Goal: Navigation & Orientation: Find specific page/section

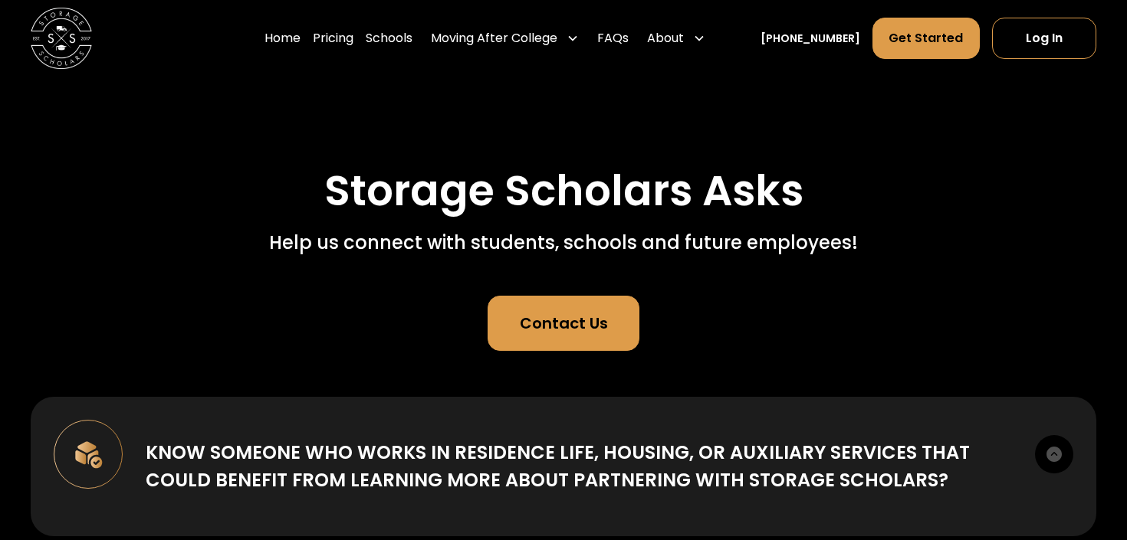
scroll to position [58, 0]
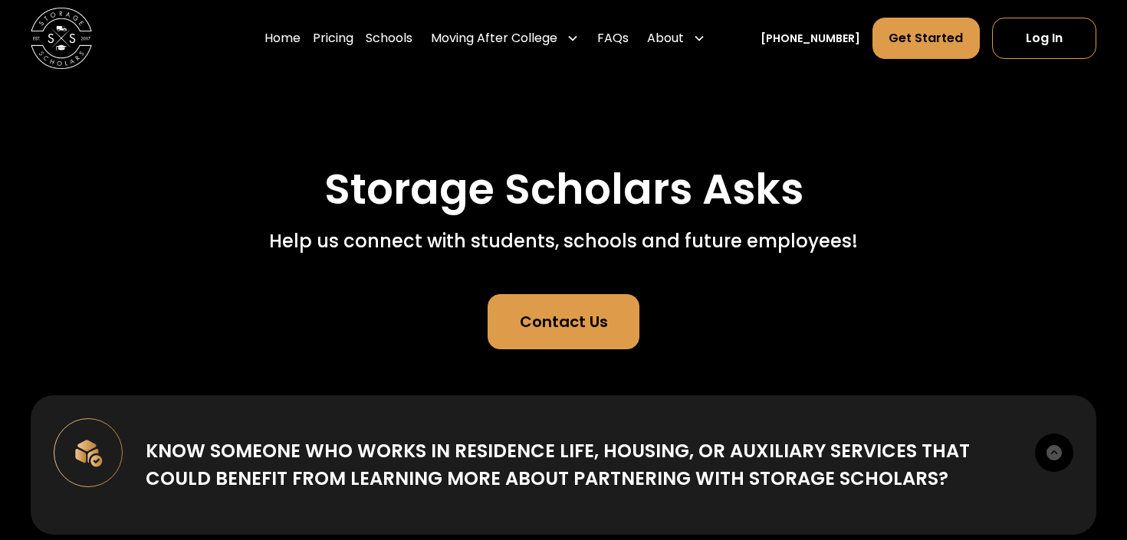
click at [529, 298] on link "Contact Us" at bounding box center [563, 321] width 151 height 55
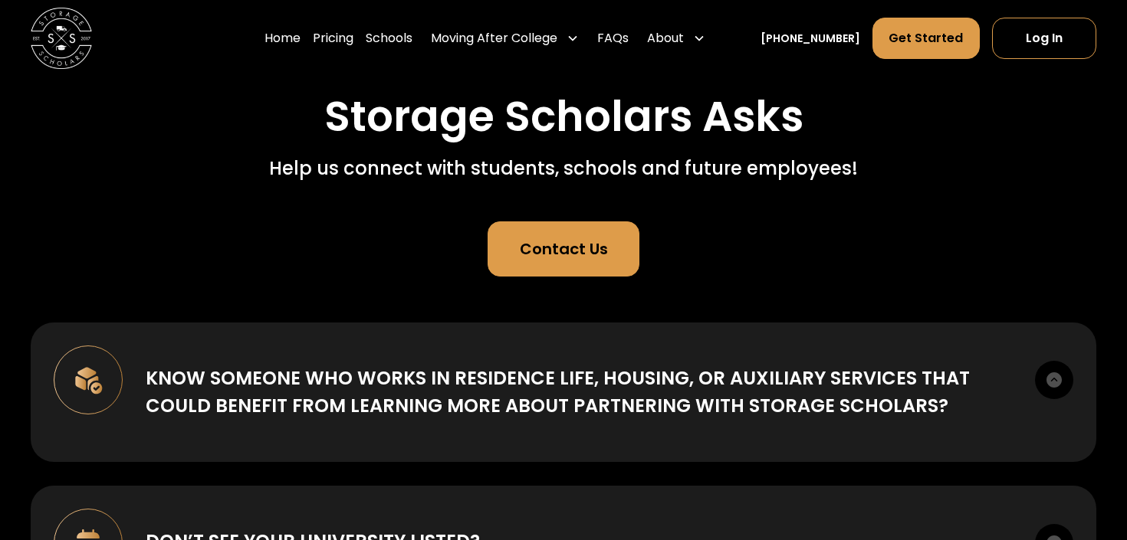
scroll to position [0, 0]
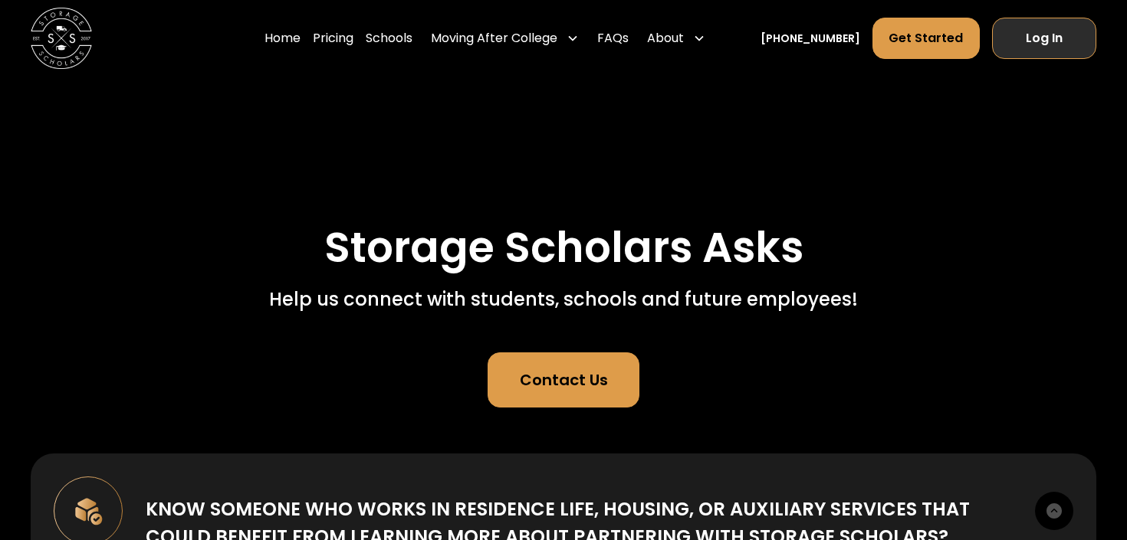
click at [1023, 28] on link "Log In" at bounding box center [1044, 38] width 104 height 41
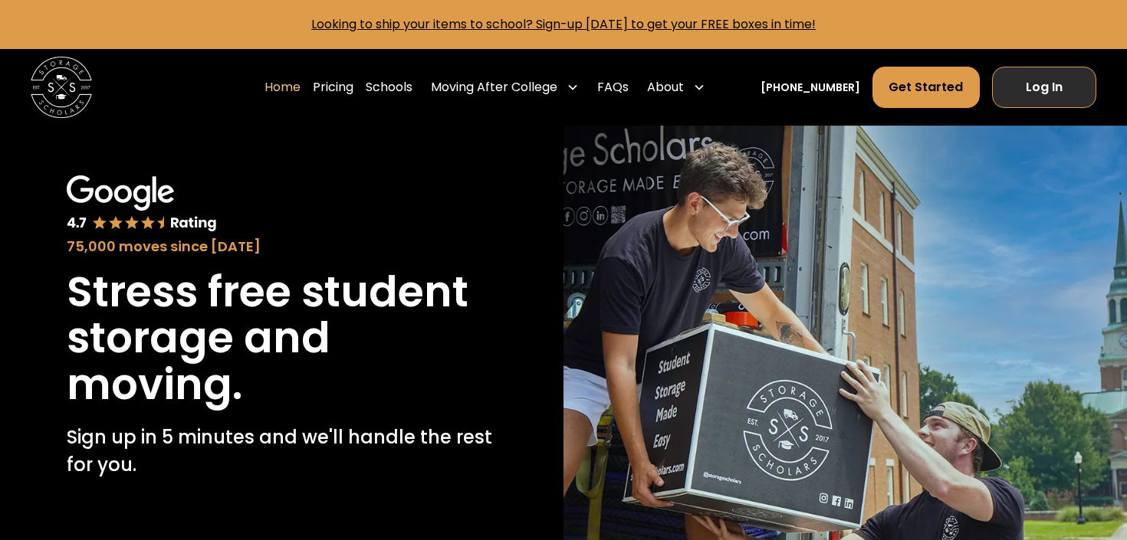
click at [1053, 95] on link "Log In" at bounding box center [1044, 87] width 104 height 41
